Goal: Task Accomplishment & Management: Complete application form

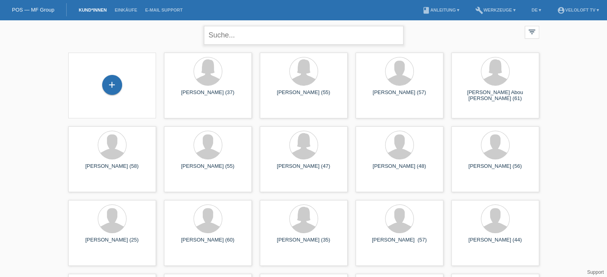
click at [244, 33] on input "text" at bounding box center [303, 35] width 199 height 19
paste input "[PERSON_NAME]"
drag, startPoint x: 288, startPoint y: 44, endPoint x: 273, endPoint y: 41, distance: 15.6
click at [273, 41] on input "[PERSON_NAME]" at bounding box center [303, 35] width 199 height 19
drag, startPoint x: 271, startPoint y: 37, endPoint x: 203, endPoint y: 37, distance: 67.8
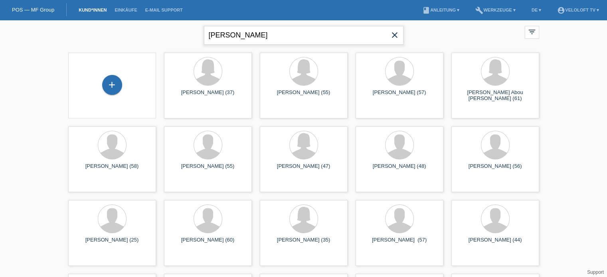
click at [203, 37] on div "Brigitte Ulrich close filter_list view_module Alle Kund*innen anzeigen star Mar…" at bounding box center [303, 34] width 479 height 29
type input "[PERSON_NAME]"
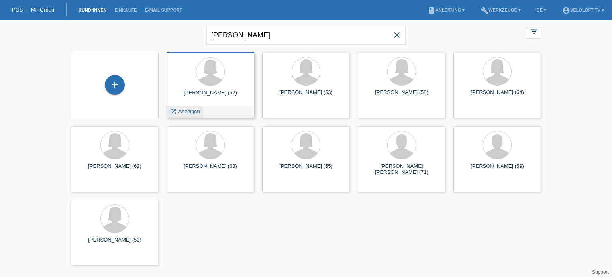
click at [187, 112] on span "Anzeigen" at bounding box center [190, 111] width 22 height 6
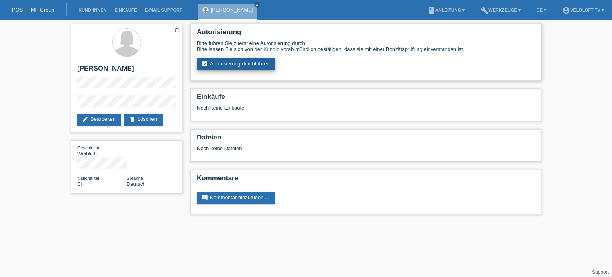
click at [234, 65] on link "assignment_turned_in Autorisierung durchführen" at bounding box center [236, 64] width 79 height 12
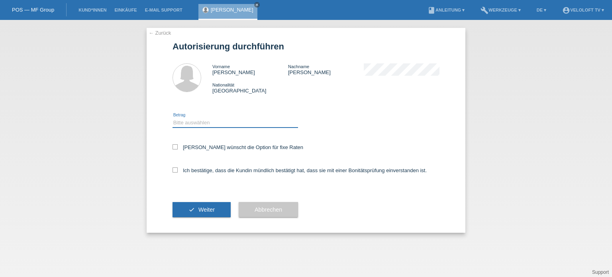
click at [189, 121] on select "Bitte auswählen CHF 1.00 - CHF 499.00 CHF 500.00 - CHF 1'999.00 CHF 2'000.00 - …" at bounding box center [236, 123] width 126 height 10
select select "3"
click at [173, 118] on select "Bitte auswählen CHF 1.00 - CHF 499.00 CHF 500.00 - CHF 1'999.00 CHF 2'000.00 - …" at bounding box center [236, 123] width 126 height 10
click at [177, 146] on icon at bounding box center [175, 146] width 5 height 5
click at [177, 146] on input "Kundin wünscht die Option für fixe Raten" at bounding box center [175, 146] width 5 height 5
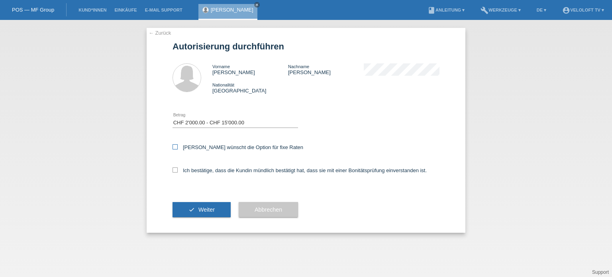
checkbox input "true"
click at [175, 170] on icon at bounding box center [175, 169] width 5 height 5
click at [175, 170] on input "Ich bestätige, dass die Kundin mündlich bestätigt hat, dass sie mit einer Bonit…" at bounding box center [175, 169] width 5 height 5
checkbox input "true"
click at [205, 212] on span "Weiter" at bounding box center [207, 210] width 16 height 6
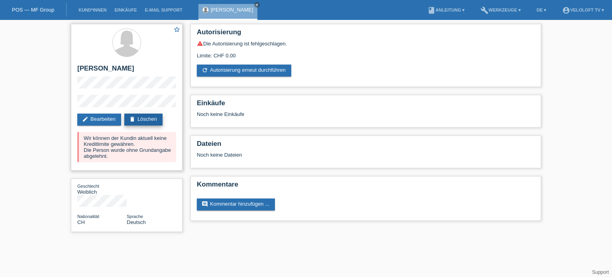
click at [145, 120] on link "delete Löschen" at bounding box center [143, 120] width 38 height 12
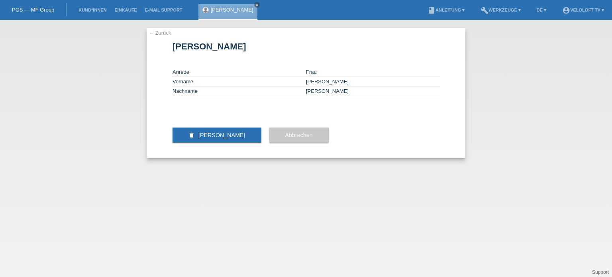
click at [151, 33] on link "← Zurück" at bounding box center [160, 33] width 22 height 6
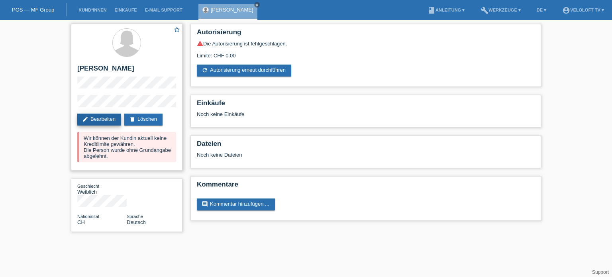
click at [96, 121] on link "edit Bearbeiten" at bounding box center [99, 120] width 44 height 12
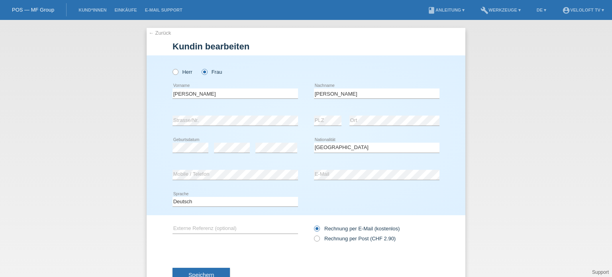
select select "CH"
click at [149, 33] on link "← Zurück" at bounding box center [160, 33] width 22 height 6
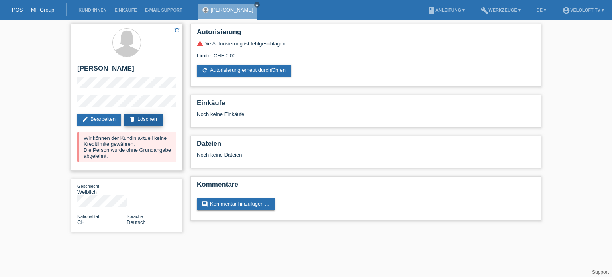
click at [155, 120] on link "delete Löschen" at bounding box center [143, 120] width 38 height 12
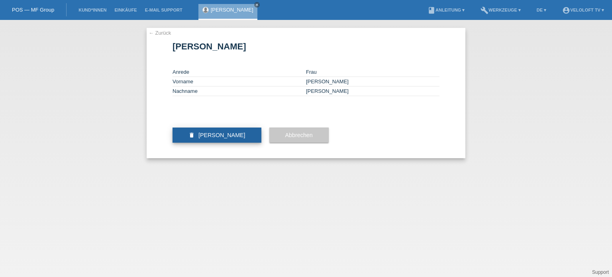
click at [226, 138] on span "Kundin löschen" at bounding box center [222, 135] width 47 height 6
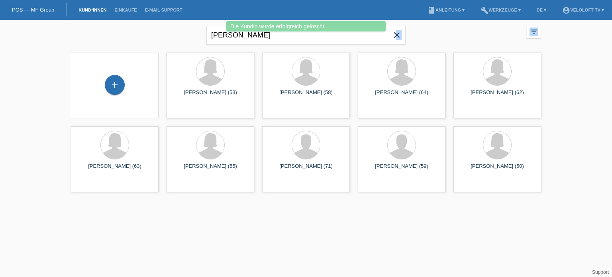
drag, startPoint x: 396, startPoint y: 35, endPoint x: 73, endPoint y: 94, distance: 327.6
click at [73, 94] on div "[PERSON_NAME] close filter_list view_module Alle Kund*innen anzeigen star Marki…" at bounding box center [306, 108] width 612 height 176
click at [278, 33] on div "Die Kundin wurde erfolgreich gelöscht" at bounding box center [306, 27] width 368 height 12
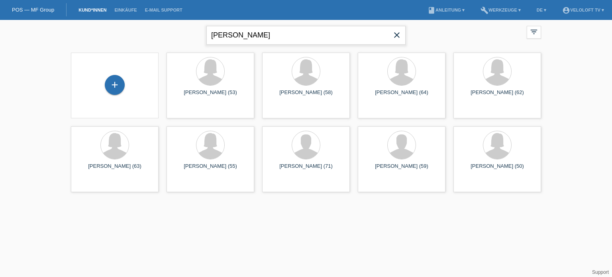
click at [266, 39] on input "[PERSON_NAME]" at bounding box center [306, 35] width 199 height 19
click at [112, 88] on div "+" at bounding box center [115, 85] width 20 height 20
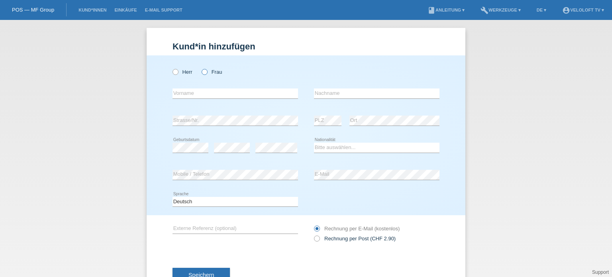
click at [201, 68] on icon at bounding box center [201, 68] width 0 height 0
click at [203, 70] on input "Frau" at bounding box center [204, 71] width 5 height 5
radio input "true"
click at [200, 95] on input "text" at bounding box center [236, 94] width 126 height 10
paste input "[PERSON_NAME]"
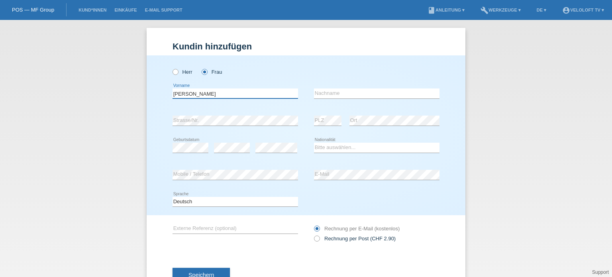
click at [202, 94] on input "[PERSON_NAME]" at bounding box center [236, 94] width 126 height 10
click at [193, 91] on input "[PERSON_NAME]" at bounding box center [236, 94] width 126 height 10
type input "[PERSON_NAME]"
click at [314, 91] on input "text" at bounding box center [377, 94] width 126 height 10
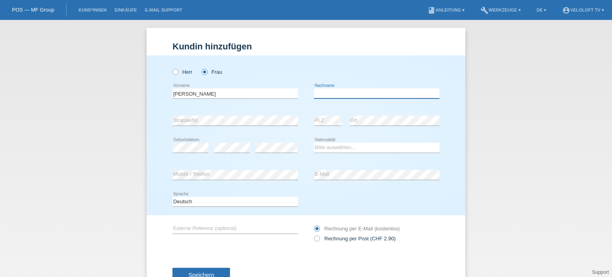
paste input "[PERSON_NAME]"
type input "[PERSON_NAME]"
click at [13, 155] on div "Kund*in hinzufügen Kunde hinzufügen Kundin hinzufügen Herr Frau Brigitte error …" at bounding box center [306, 148] width 612 height 257
click at [323, 150] on select "Bitte auswählen... Schweiz Deutschland Liechtenstein Österreich ------------ Af…" at bounding box center [377, 148] width 126 height 10
select select "CH"
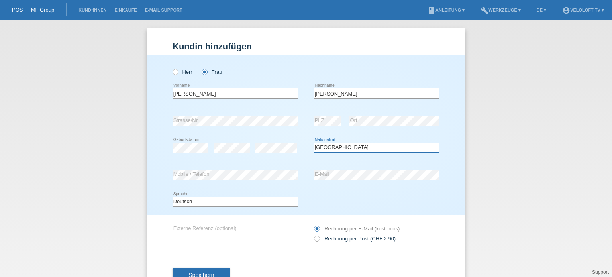
click at [314, 143] on select "Bitte auswählen... Schweiz Deutschland Liechtenstein Österreich ------------ Af…" at bounding box center [377, 148] width 126 height 10
click at [211, 274] on span "Speichern" at bounding box center [202, 275] width 26 height 6
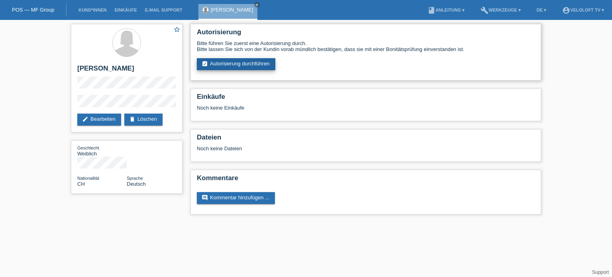
click at [240, 65] on link "assignment_turned_in Autorisierung durchführen" at bounding box center [236, 64] width 79 height 12
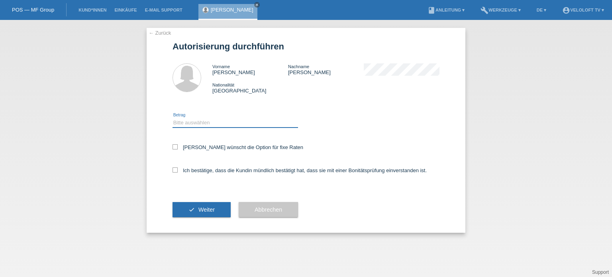
click at [191, 122] on select "Bitte auswählen CHF 1.00 - CHF 499.00 CHF 500.00 - CHF 1'999.00 CHF 2'000.00 - …" at bounding box center [236, 123] width 126 height 10
select select "3"
click at [173, 118] on select "Bitte auswählen CHF 1.00 - CHF 499.00 CHF 500.00 - CHF 1'999.00 CHF 2'000.00 - …" at bounding box center [236, 123] width 126 height 10
drag, startPoint x: 174, startPoint y: 147, endPoint x: 175, endPoint y: 177, distance: 29.9
click at [175, 148] on icon at bounding box center [175, 146] width 5 height 5
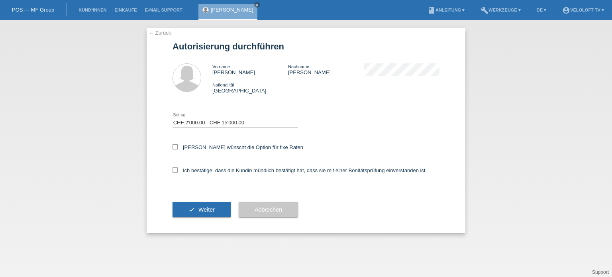
click at [175, 148] on input "[PERSON_NAME] wünscht die Option für fixe Raten" at bounding box center [175, 146] width 5 height 5
checkbox input "true"
click at [174, 168] on icon at bounding box center [175, 169] width 5 height 5
click at [174, 168] on input "Ich bestätige, dass die Kundin mündlich bestätigt hat, dass sie mit einer Bonit…" at bounding box center [175, 169] width 5 height 5
checkbox input "true"
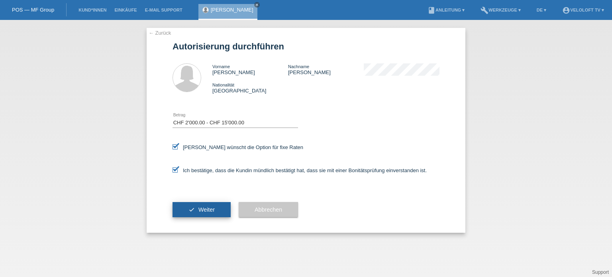
click at [212, 208] on span "Weiter" at bounding box center [207, 210] width 16 height 6
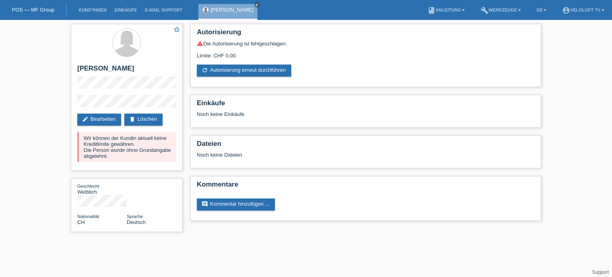
click at [50, 187] on div "star_border [PERSON_NAME] edit Bearbeiten delete Löschen Wir können der Kundin …" at bounding box center [306, 130] width 612 height 220
click at [98, 118] on link "edit Bearbeiten" at bounding box center [99, 120] width 44 height 12
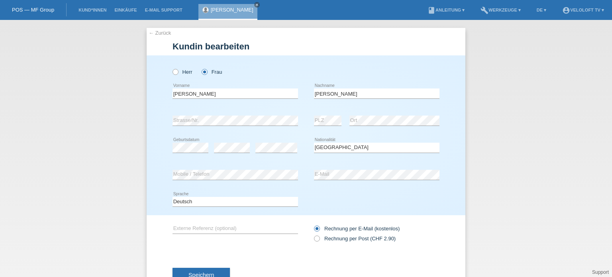
select select "CH"
click at [308, 172] on div "error Mobile / Telefon error E-Mail" at bounding box center [306, 174] width 267 height 27
click at [205, 271] on button "Speichern" at bounding box center [201, 275] width 57 height 15
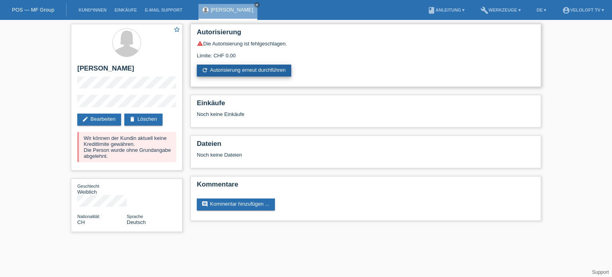
click at [259, 71] on link "refresh Autorisierung erneut durchführen" at bounding box center [244, 71] width 95 height 12
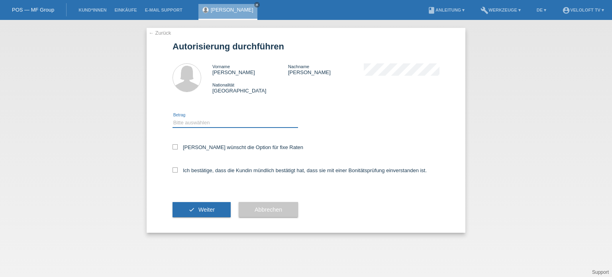
click at [189, 123] on select "Bitte auswählen CHF 1.00 - CHF 499.00 CHF 500.00 - CHF 1'999.00 CHF 2'000.00 - …" at bounding box center [236, 123] width 126 height 10
select select "3"
click at [173, 118] on select "Bitte auswählen CHF 1.00 - CHF 499.00 CHF 500.00 - CHF 1'999.00 CHF 2'000.00 - …" at bounding box center [236, 123] width 126 height 10
click at [177, 148] on icon at bounding box center [175, 146] width 5 height 5
click at [177, 148] on input "Kundin wünscht die Option für fixe Raten" at bounding box center [175, 146] width 5 height 5
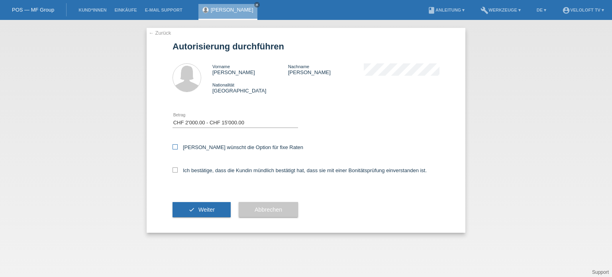
checkbox input "true"
click at [175, 170] on icon at bounding box center [175, 169] width 5 height 5
click at [175, 170] on input "Ich bestätige, dass die Kundin mündlich bestätigt hat, dass sie mit einer Bonit…" at bounding box center [175, 169] width 5 height 5
checkbox input "true"
click at [207, 207] on span "Weiter" at bounding box center [207, 210] width 16 height 6
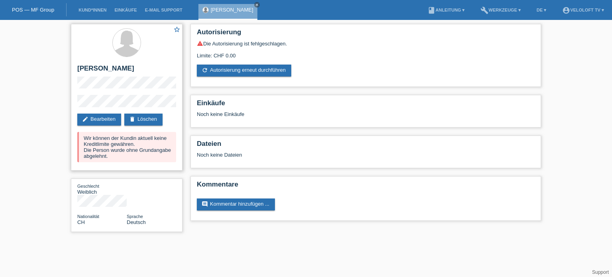
click at [135, 104] on div "star_border [PERSON_NAME] edit Bearbeiten delete Löschen Wir können der Kundin …" at bounding box center [127, 97] width 112 height 147
click at [71, 106] on div "star_border [PERSON_NAME] edit Bearbeiten delete Löschen Wir können der Kundin …" at bounding box center [127, 97] width 112 height 147
